Goal: Task Accomplishment & Management: Manage account settings

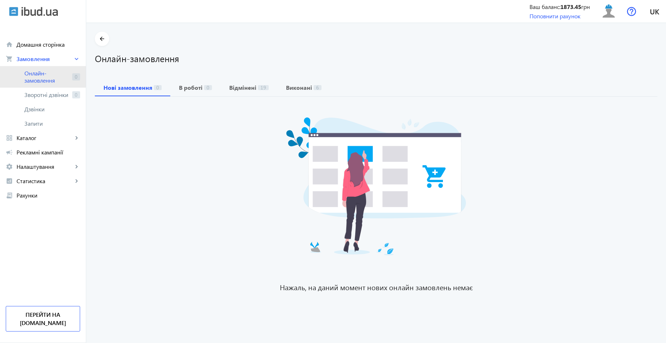
click at [30, 74] on span "Онлайн-замовлення" at bounding box center [46, 77] width 45 height 14
click at [51, 78] on span "Онлайн-замовлення" at bounding box center [46, 77] width 45 height 14
click at [55, 154] on span "Рекламні кампанії" at bounding box center [49, 152] width 64 height 7
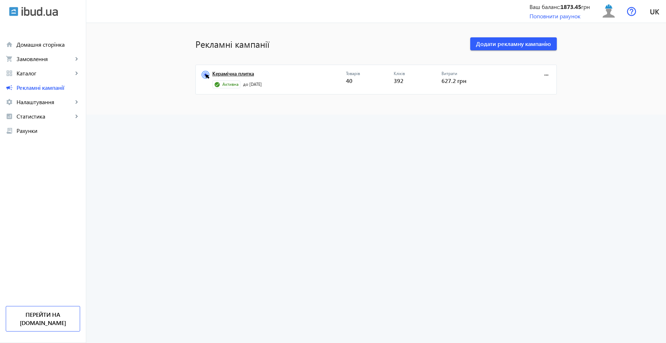
click at [220, 75] on link "Керамічна плитка" at bounding box center [279, 76] width 134 height 10
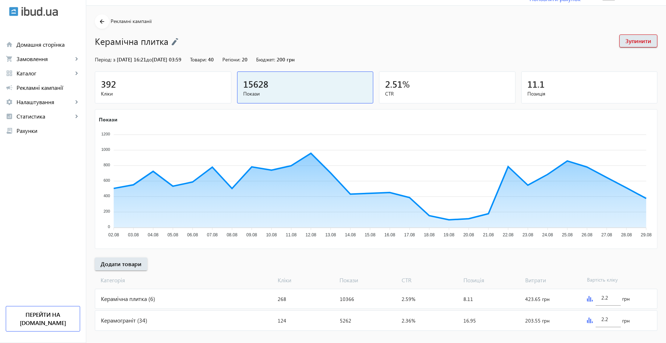
scroll to position [27, 0]
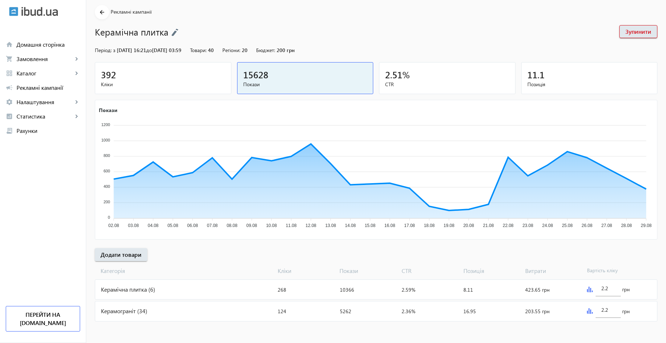
click at [169, 311] on div "Керамограніт (34)" at bounding box center [185, 310] width 180 height 19
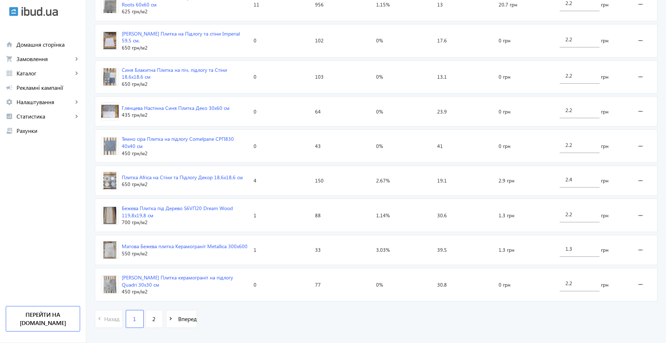
scroll to position [1032, 0]
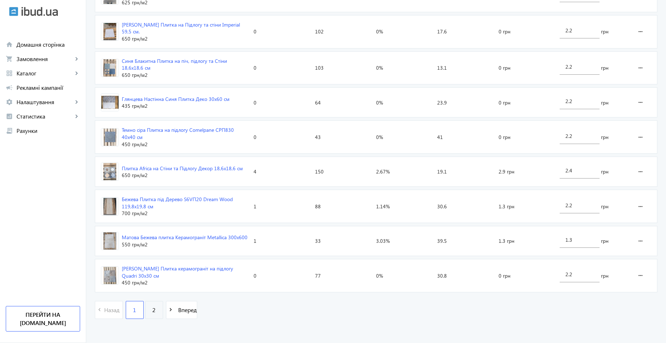
click at [150, 313] on link "2" at bounding box center [154, 310] width 18 height 18
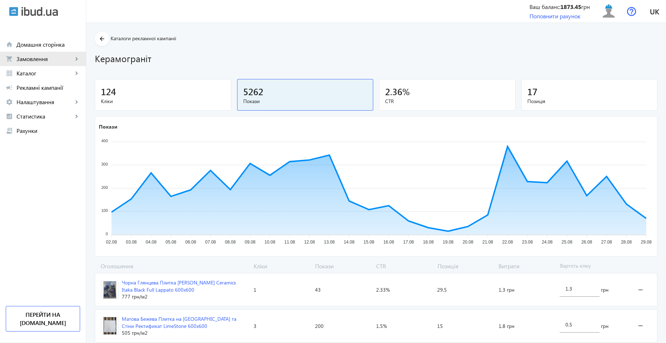
drag, startPoint x: 38, startPoint y: 59, endPoint x: 47, endPoint y: 64, distance: 10.0
click at [38, 59] on span "Замовлення" at bounding box center [45, 58] width 56 height 7
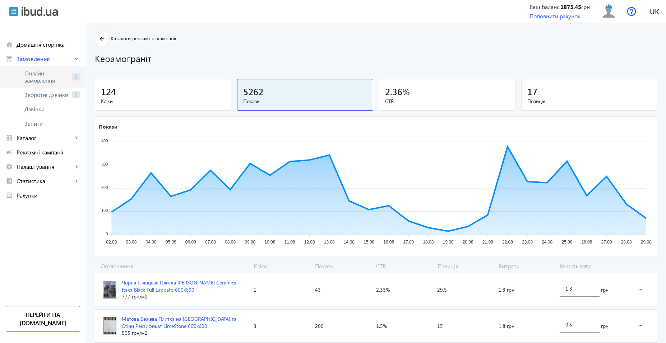
click at [52, 76] on span "Онлайн-замовлення" at bounding box center [46, 77] width 45 height 14
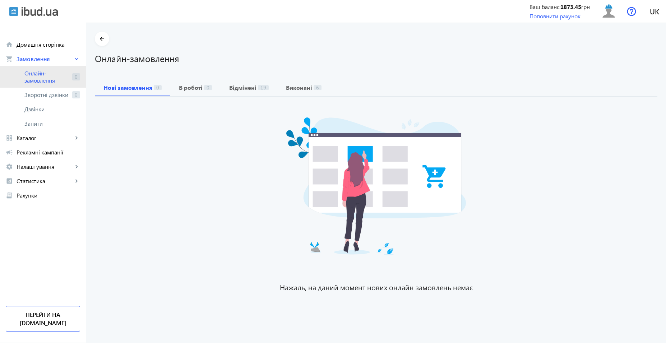
click at [55, 73] on span "Онлайн-замовлення" at bounding box center [46, 77] width 45 height 14
